Goal: Information Seeking & Learning: Learn about a topic

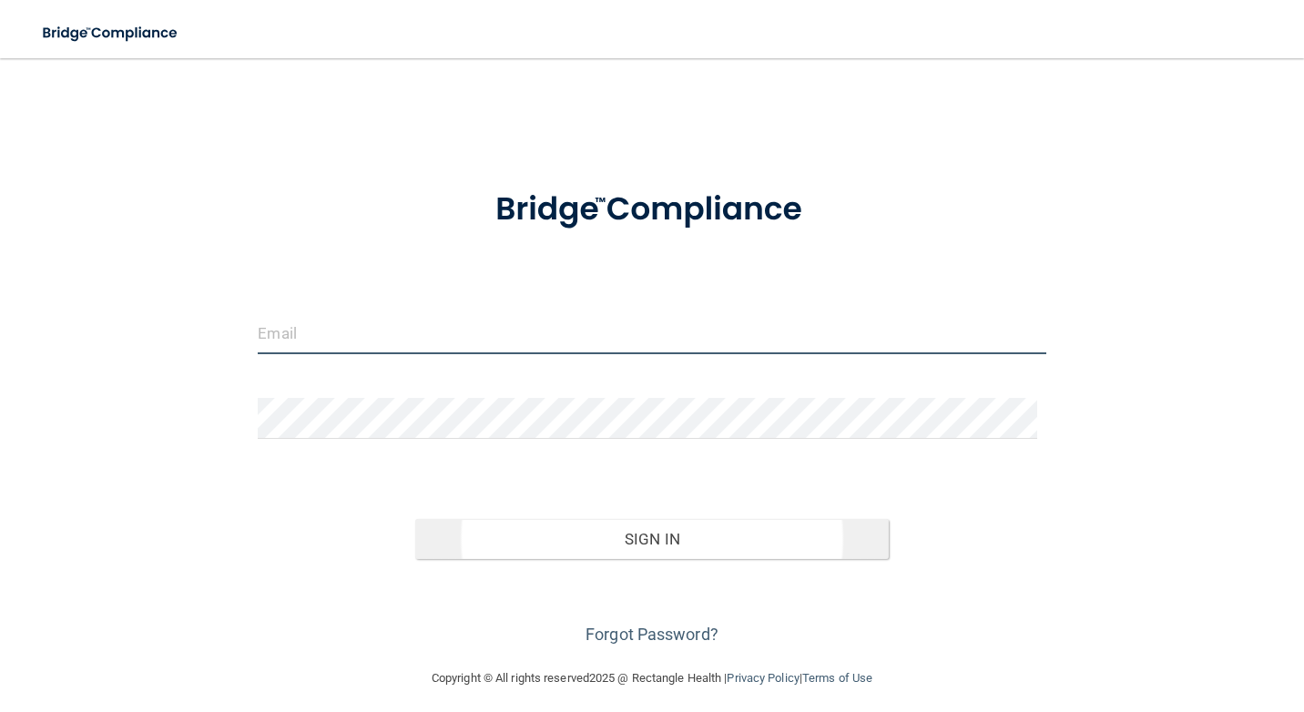
type input "[EMAIL_ADDRESS][DOMAIN_NAME]"
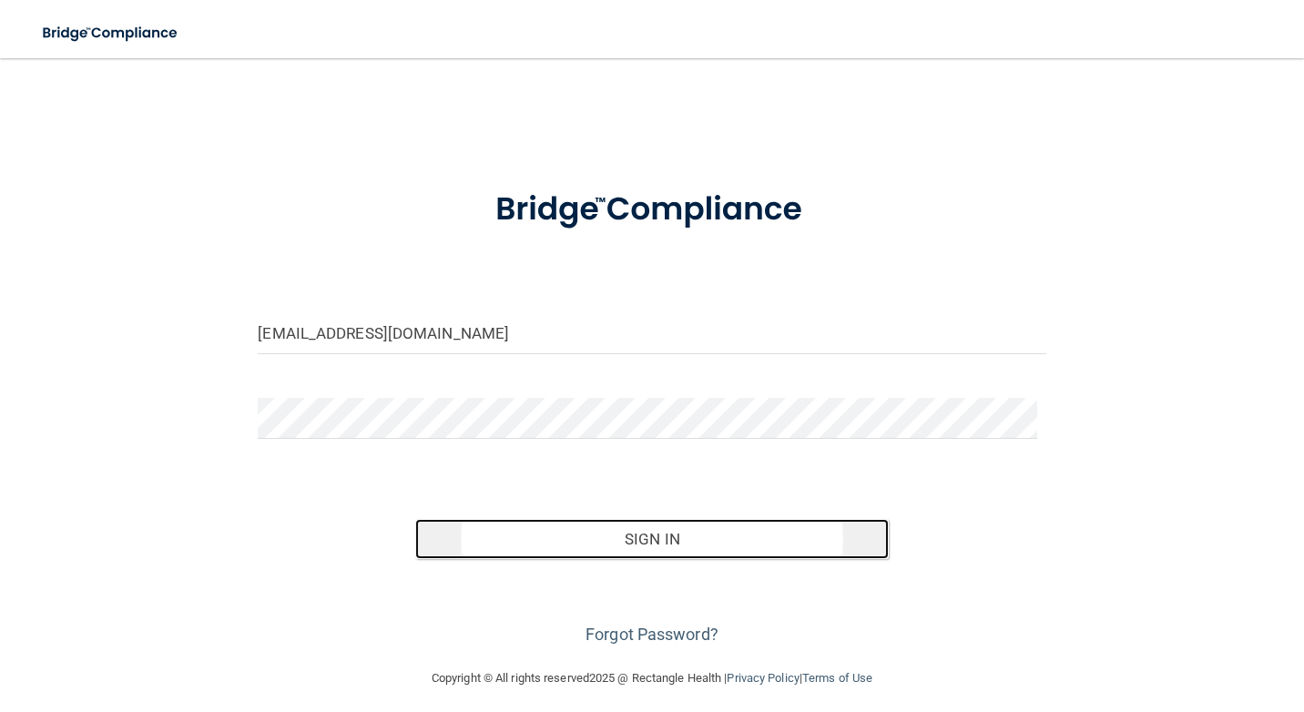
click at [681, 545] on button "Sign In" at bounding box center [651, 539] width 473 height 40
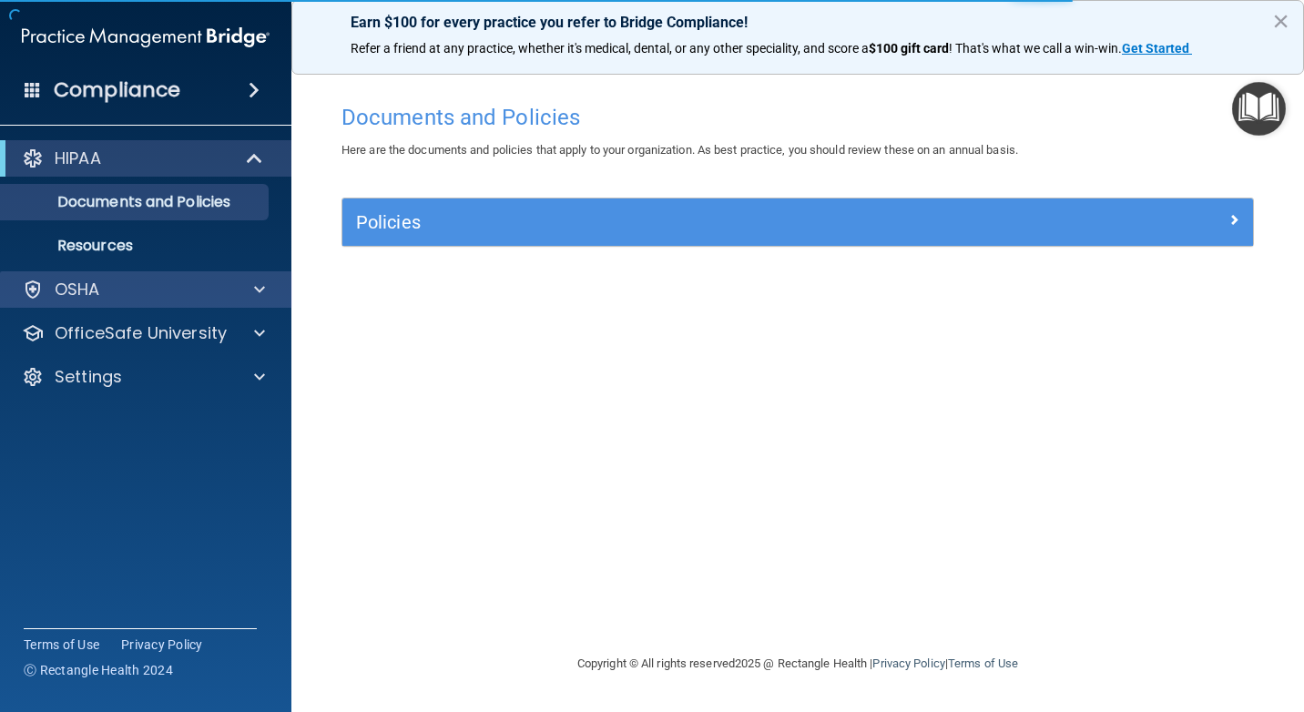
click at [186, 278] on div "OSHA" at bounding box center [146, 289] width 292 height 36
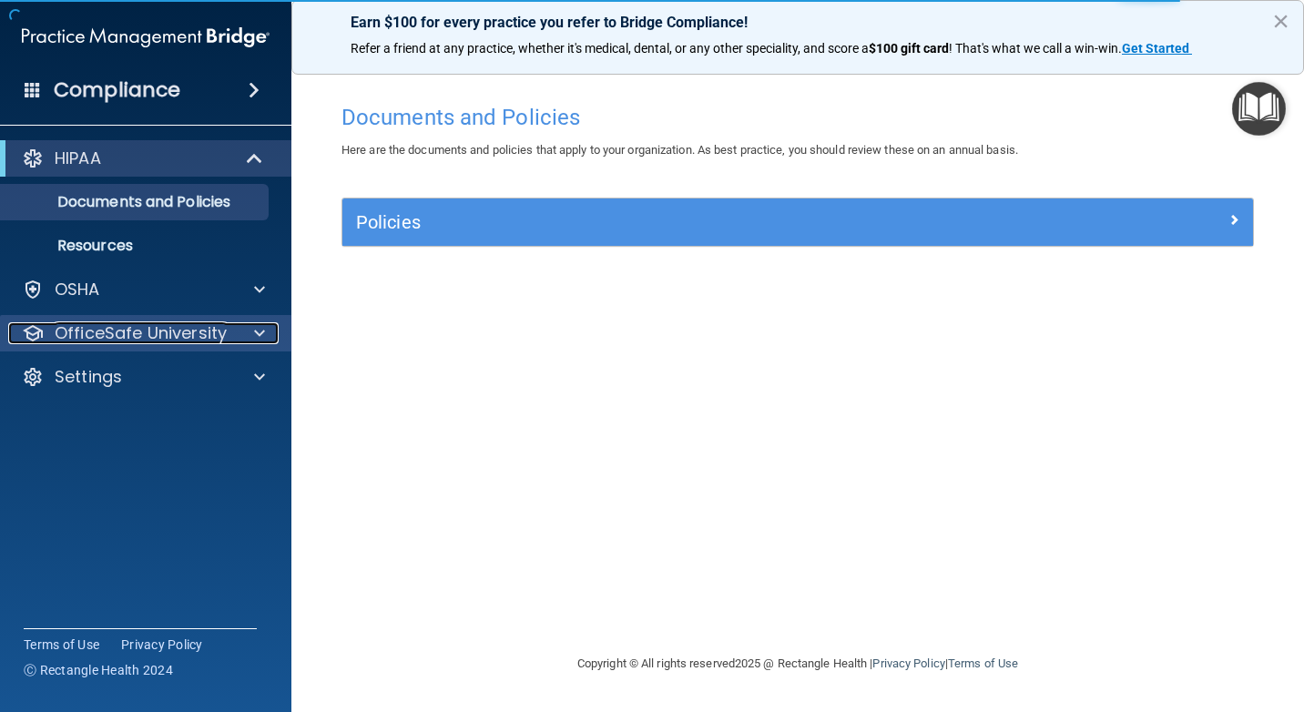
click at [171, 327] on p "OfficeSafe University" at bounding box center [141, 333] width 172 height 22
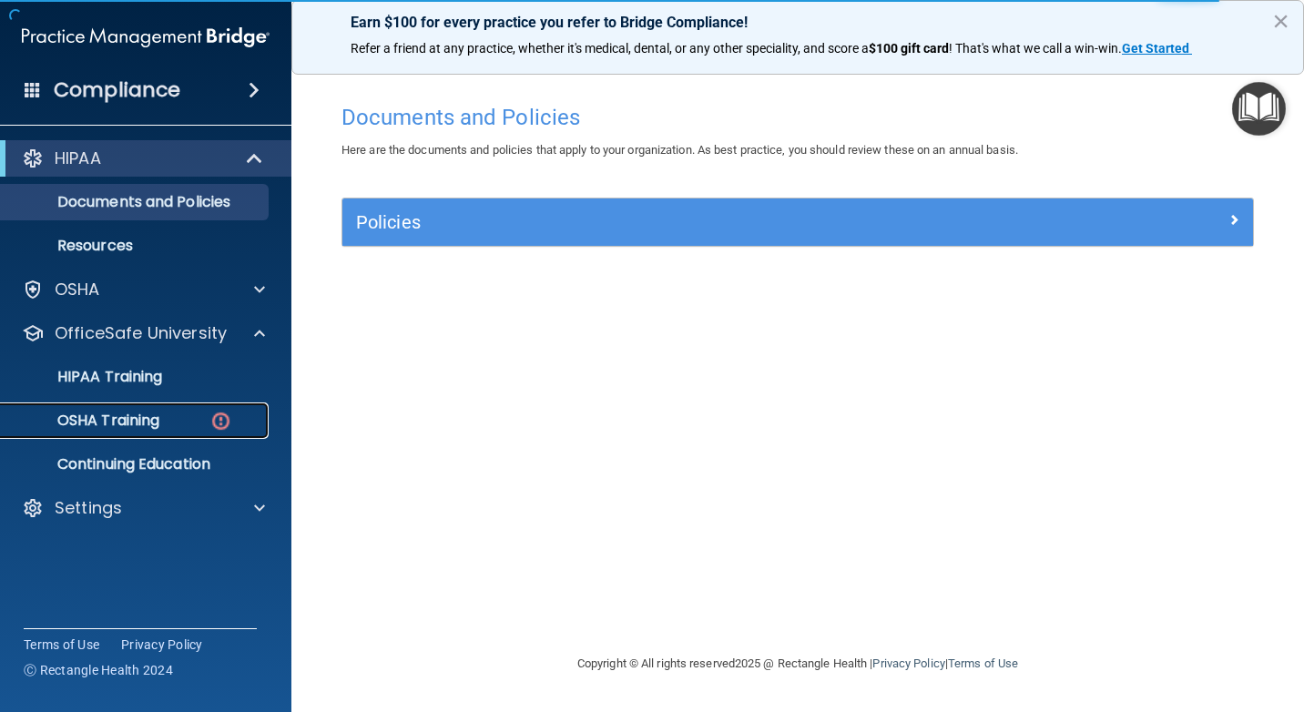
click at [112, 417] on p "OSHA Training" at bounding box center [86, 421] width 148 height 18
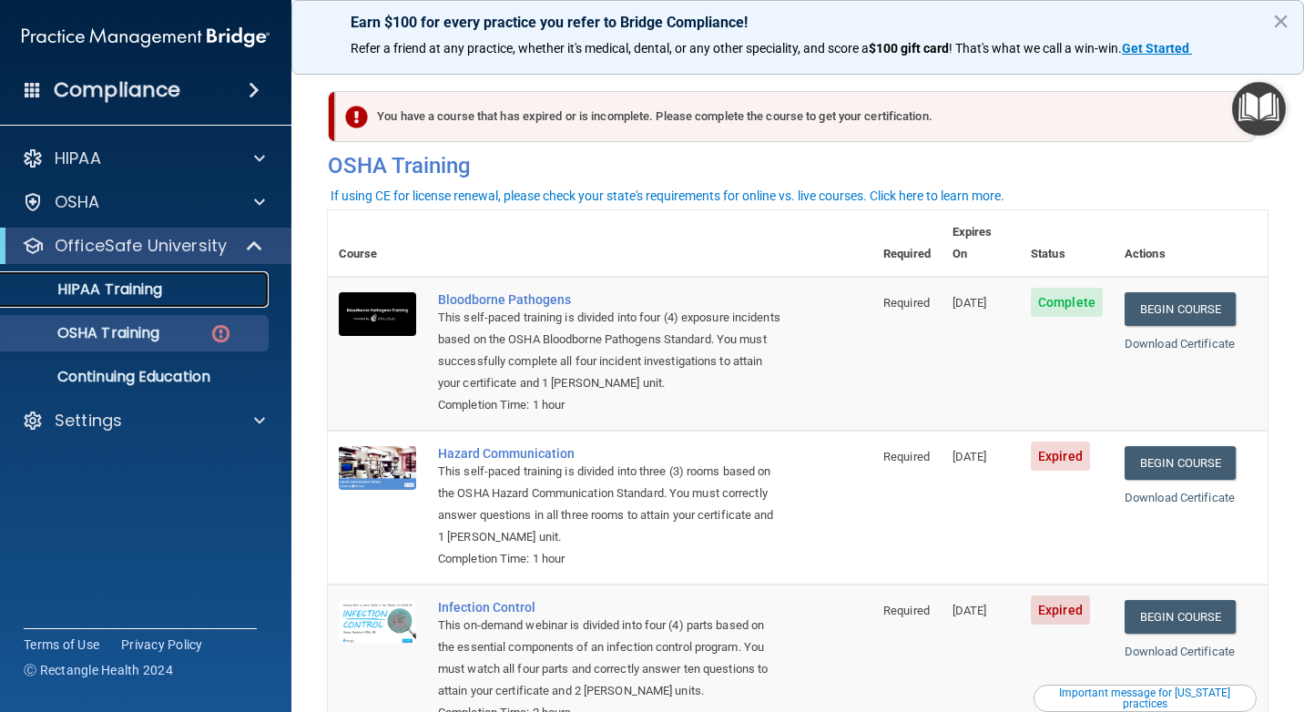
click at [160, 289] on p "HIPAA Training" at bounding box center [87, 289] width 150 height 18
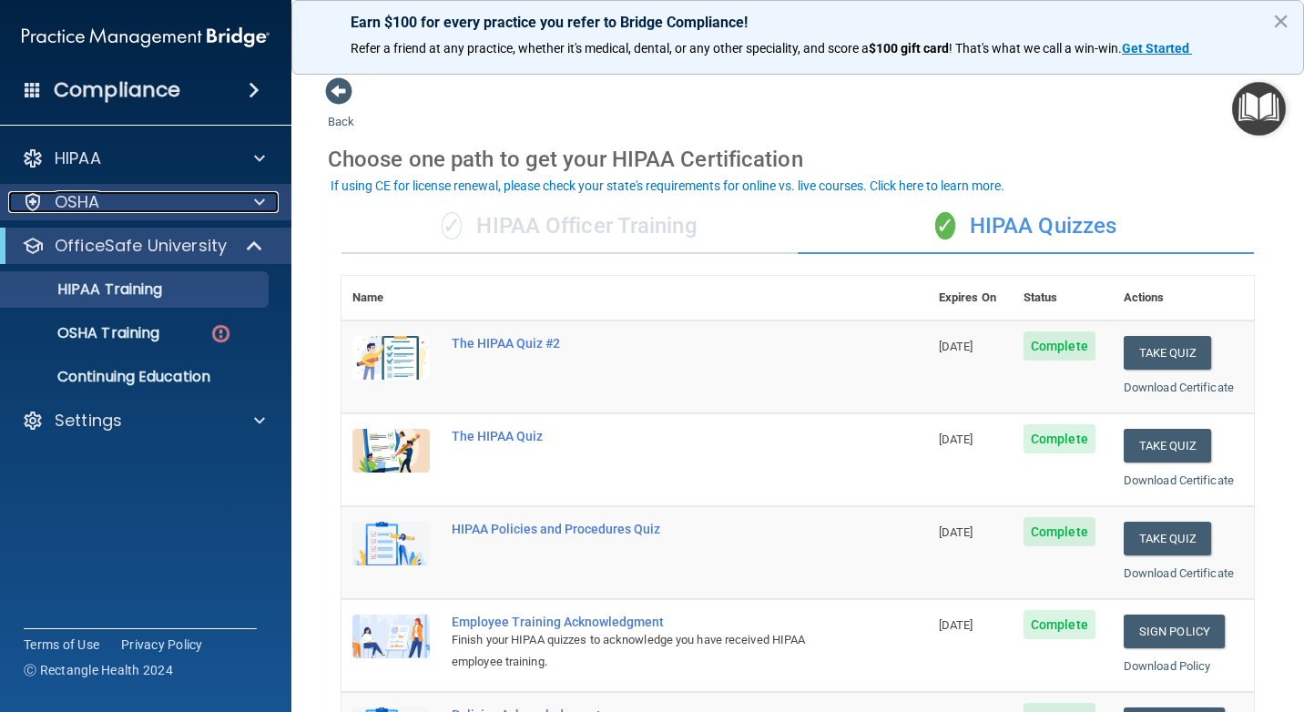
click at [155, 208] on div "OSHA" at bounding box center [121, 202] width 226 height 22
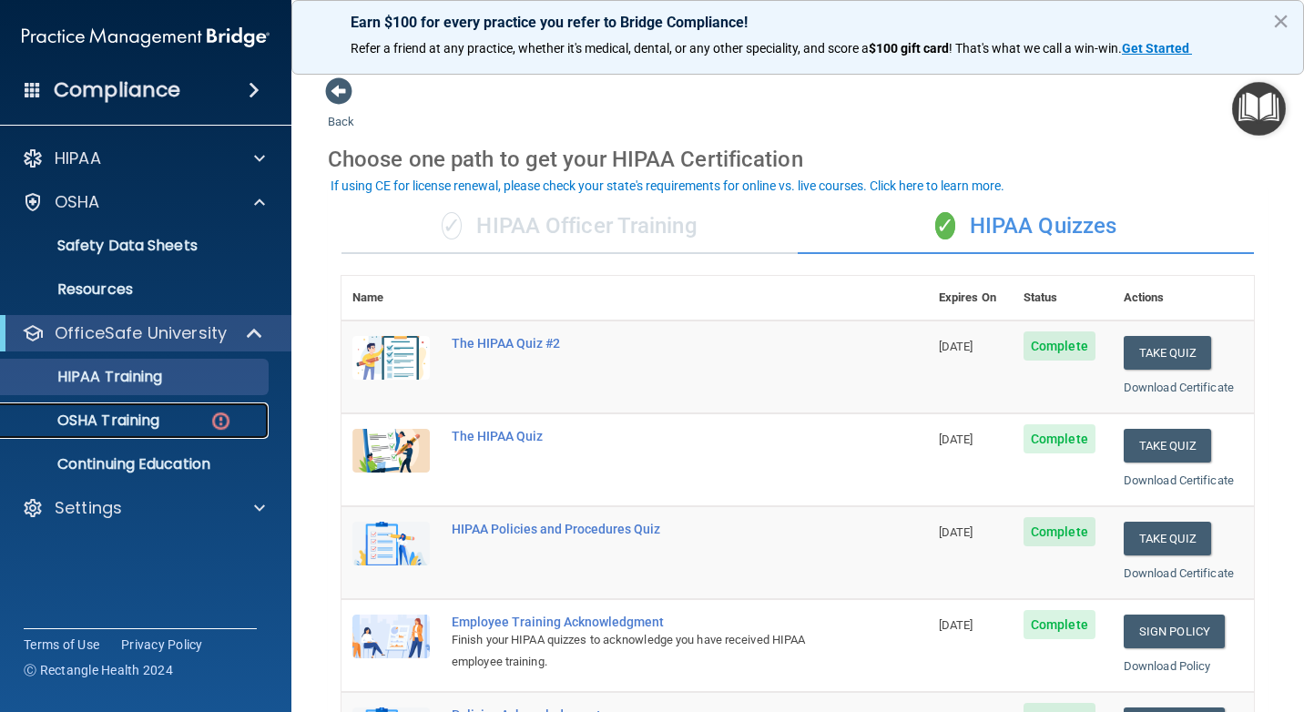
click at [150, 426] on p "OSHA Training" at bounding box center [86, 421] width 148 height 18
